Goal: Information Seeking & Learning: Learn about a topic

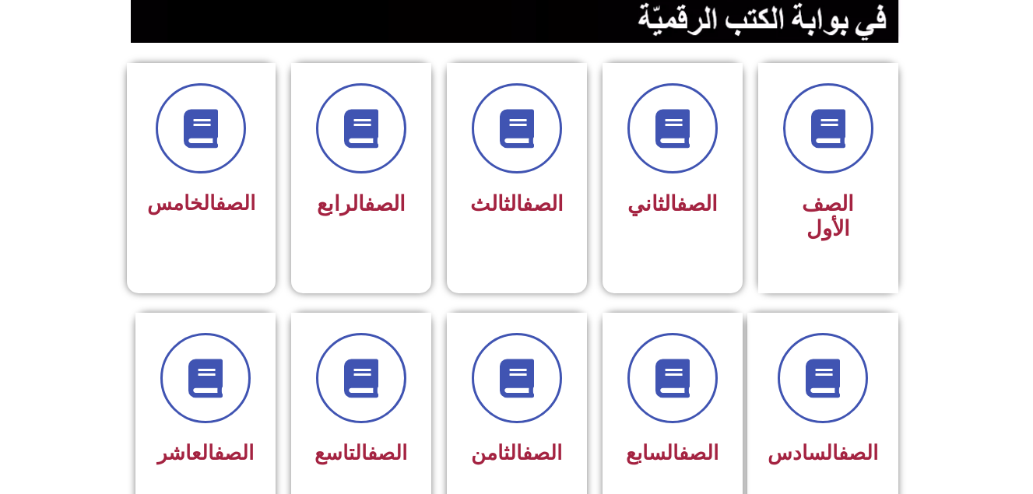
scroll to position [436, 0]
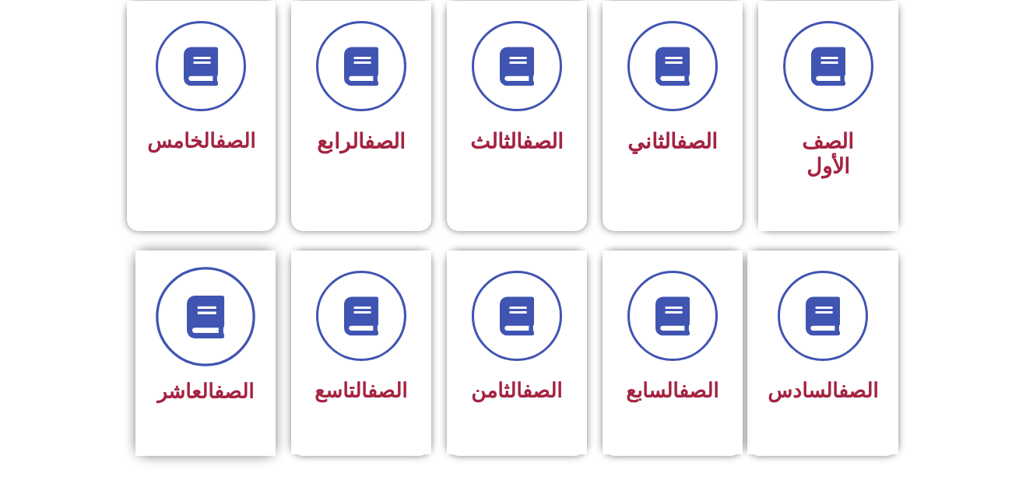
click at [209, 295] on icon at bounding box center [205, 316] width 43 height 43
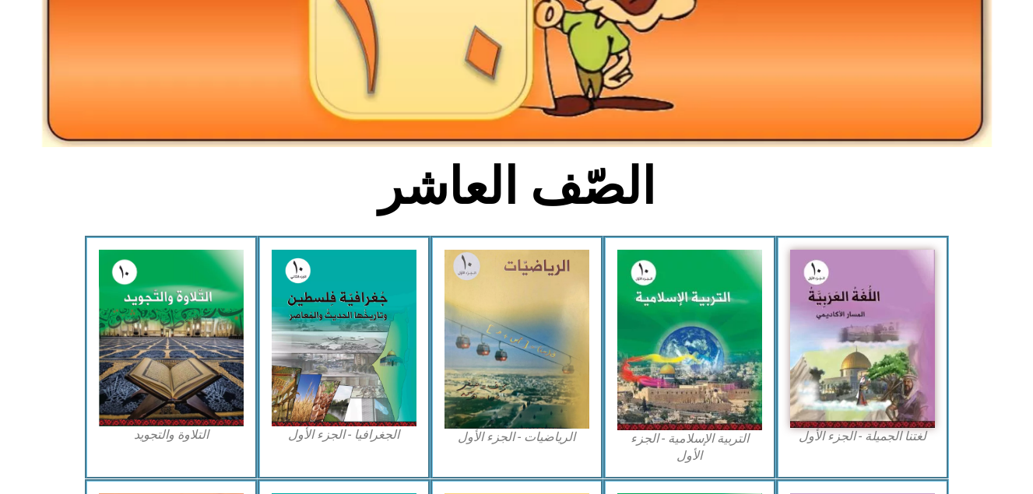
scroll to position [259, 0]
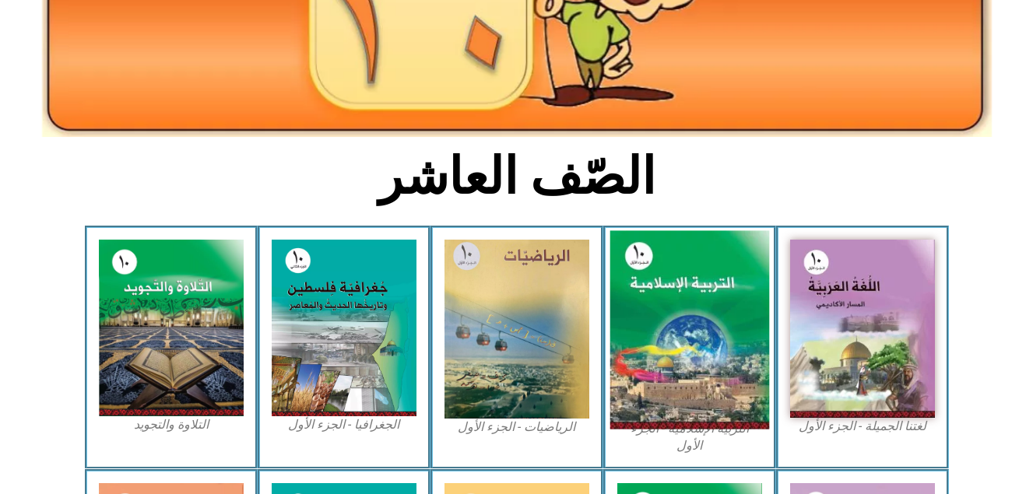
click at [679, 374] on img at bounding box center [690, 330] width 160 height 199
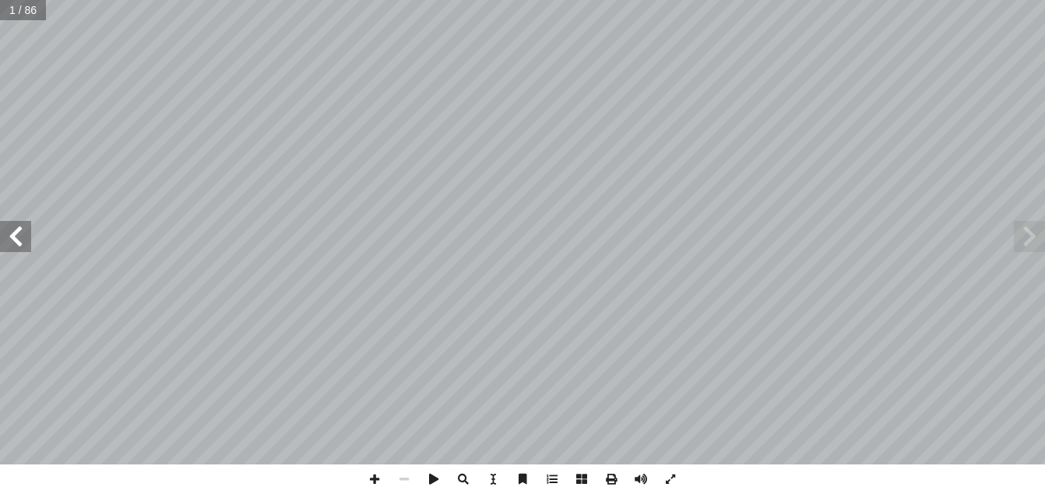
click at [9, 238] on span at bounding box center [15, 236] width 31 height 31
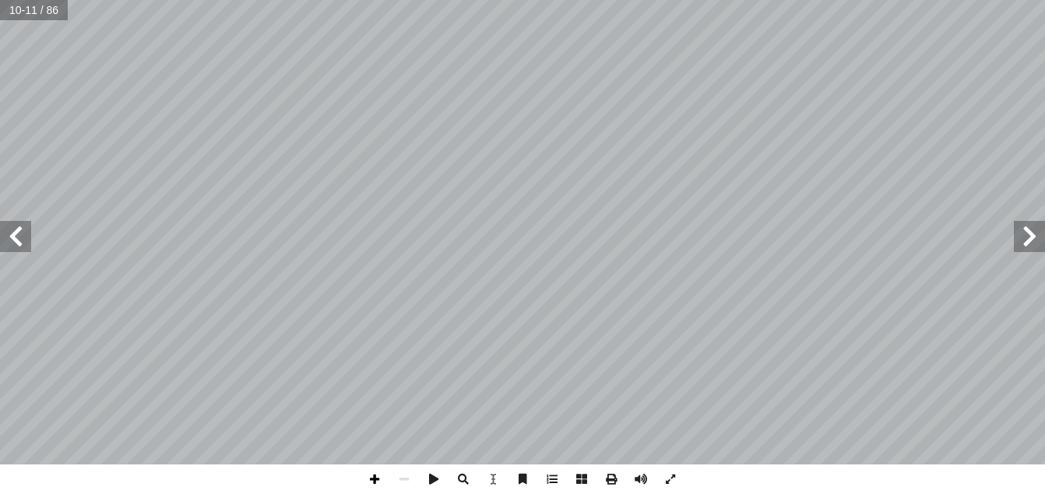
click at [375, 480] on span at bounding box center [375, 480] width 30 height 30
click at [403, 478] on span at bounding box center [404, 480] width 30 height 30
click at [376, 478] on span at bounding box center [375, 480] width 30 height 30
click at [641, 477] on div "6 بوضــوح ّ يــة يــدل آ ر مرتيــن فــي هــذه ال� ّ ر) المكــر ّ الفعــل (يكــو…" at bounding box center [522, 247] width 1045 height 494
